Goal: Information Seeking & Learning: Learn about a topic

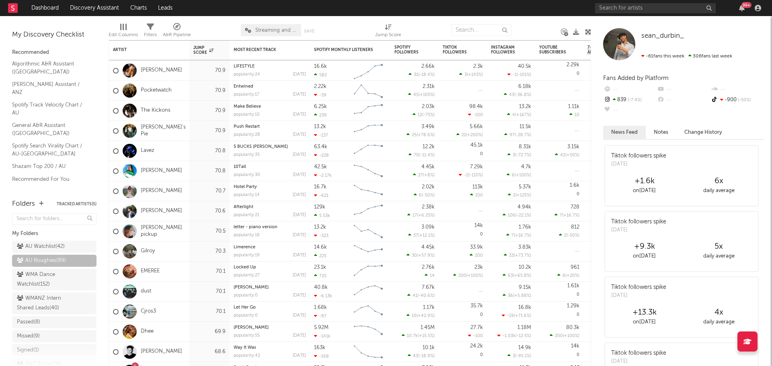
click at [184, 272] on div "EMEREE" at bounding box center [149, 272] width 80 height 20
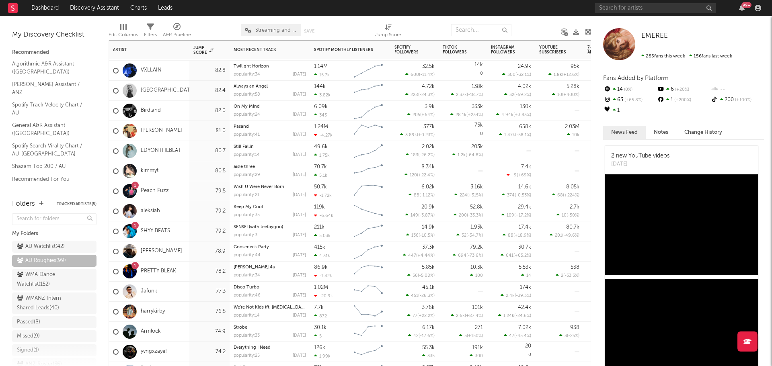
click at [187, 191] on div "1 Peach Fuzz" at bounding box center [149, 191] width 80 height 20
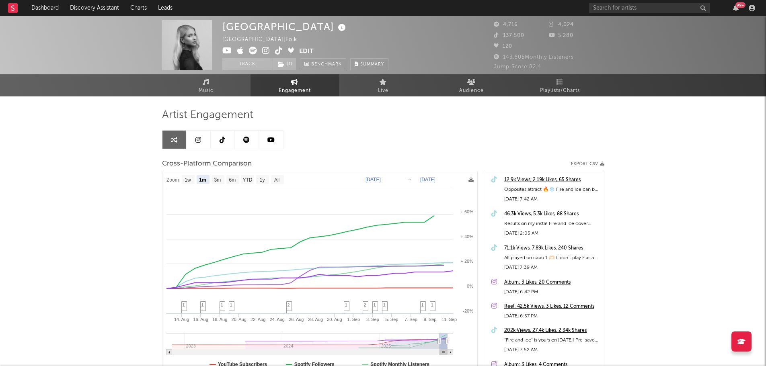
select select "1m"
click at [336, 28] on icon at bounding box center [342, 27] width 12 height 11
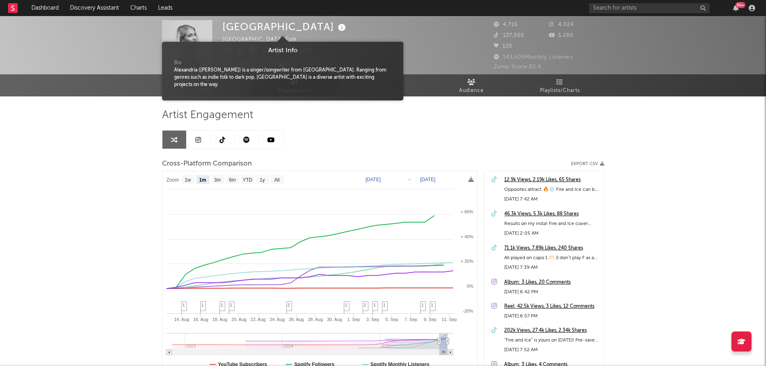
click at [336, 28] on icon at bounding box center [342, 27] width 12 height 11
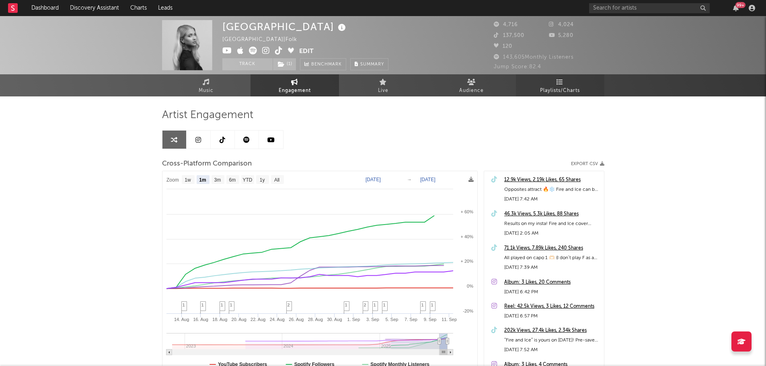
click at [564, 91] on span "Playlists/Charts" at bounding box center [560, 91] width 40 height 10
